Goal: Task Accomplishment & Management: Use online tool/utility

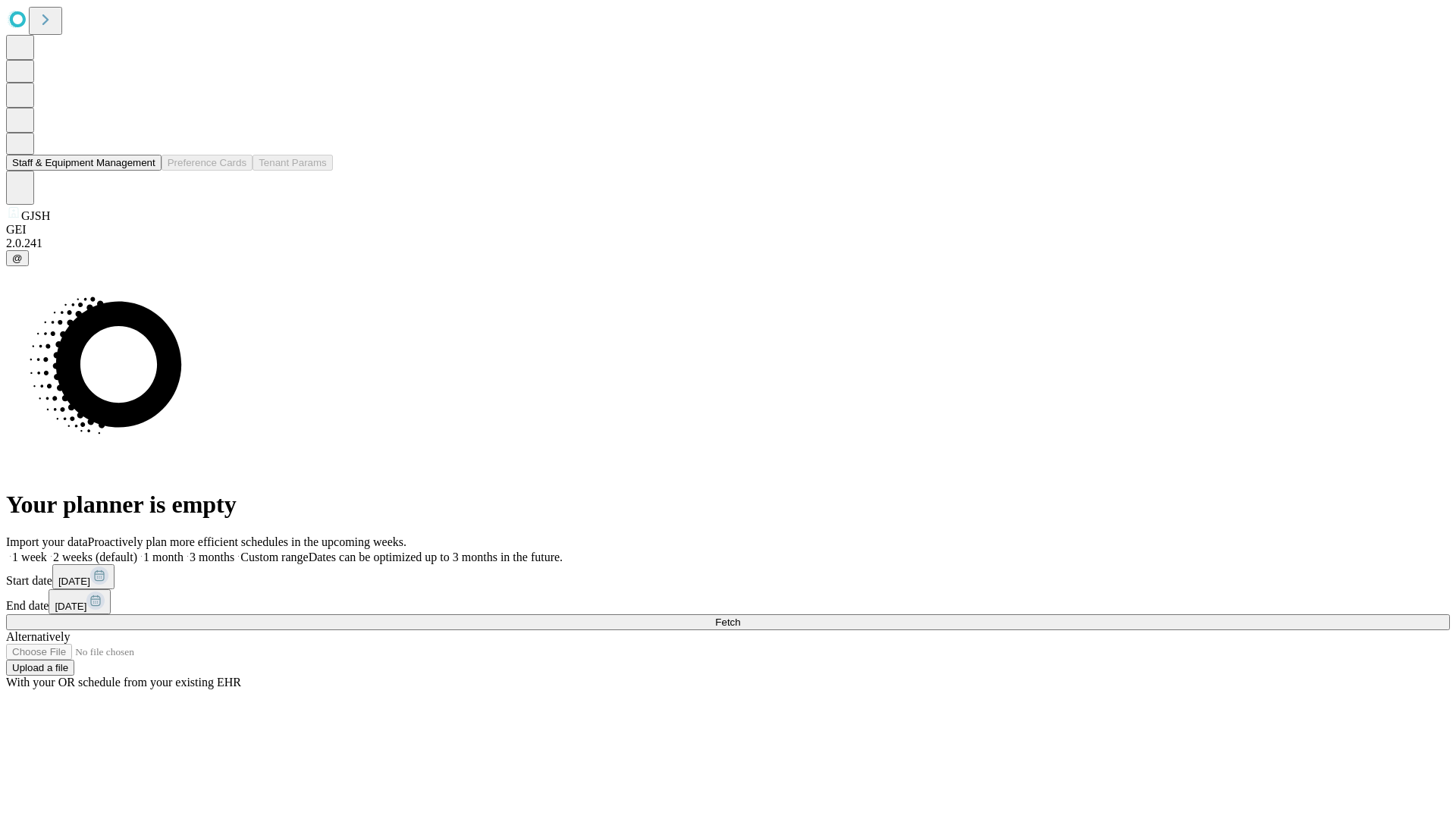
click at [145, 170] on button "Staff & Equipment Management" at bounding box center [84, 162] width 156 height 16
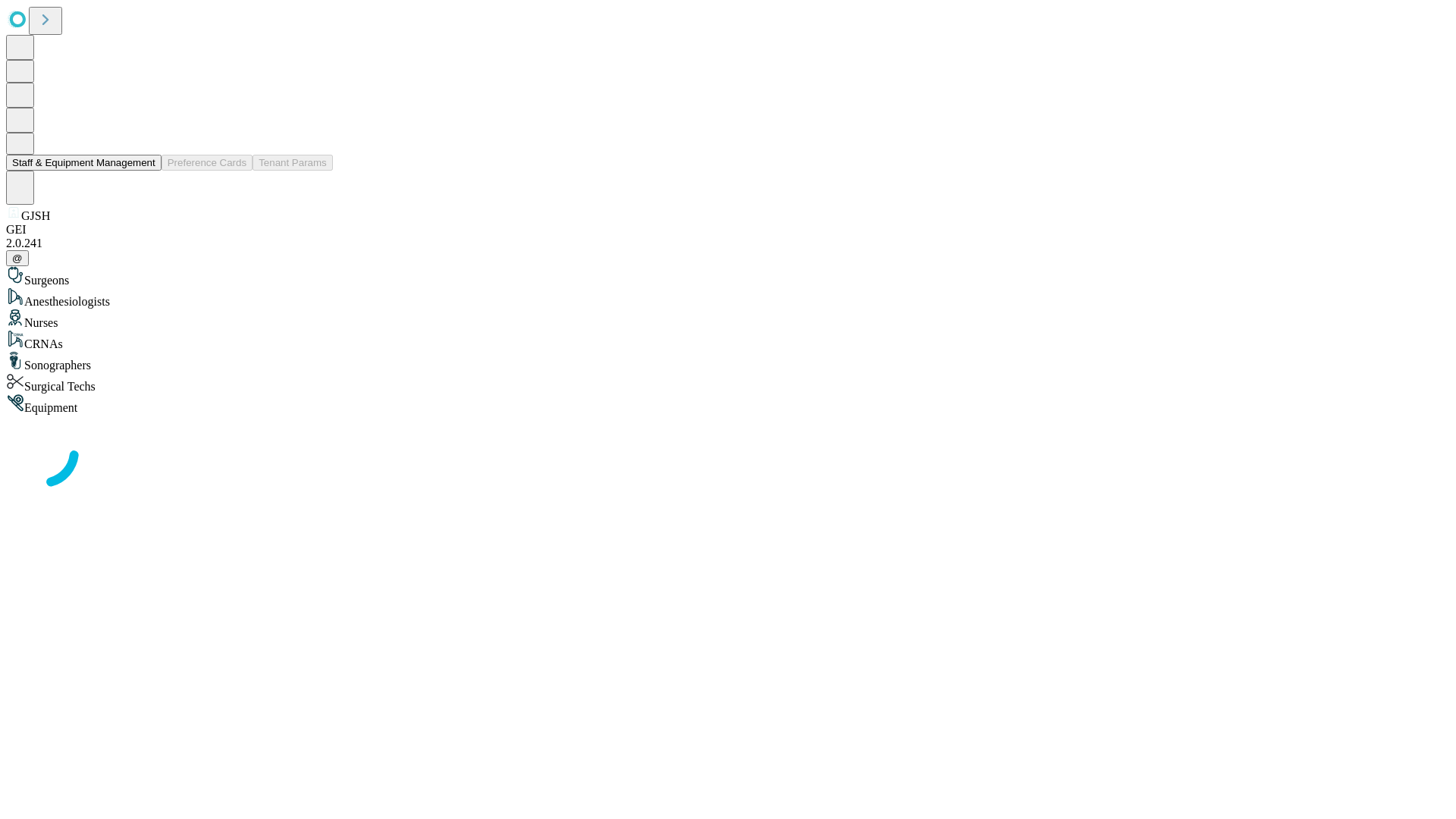
click at [145, 170] on button "Staff & Equipment Management" at bounding box center [84, 162] width 156 height 16
